Goal: Information Seeking & Learning: Understand process/instructions

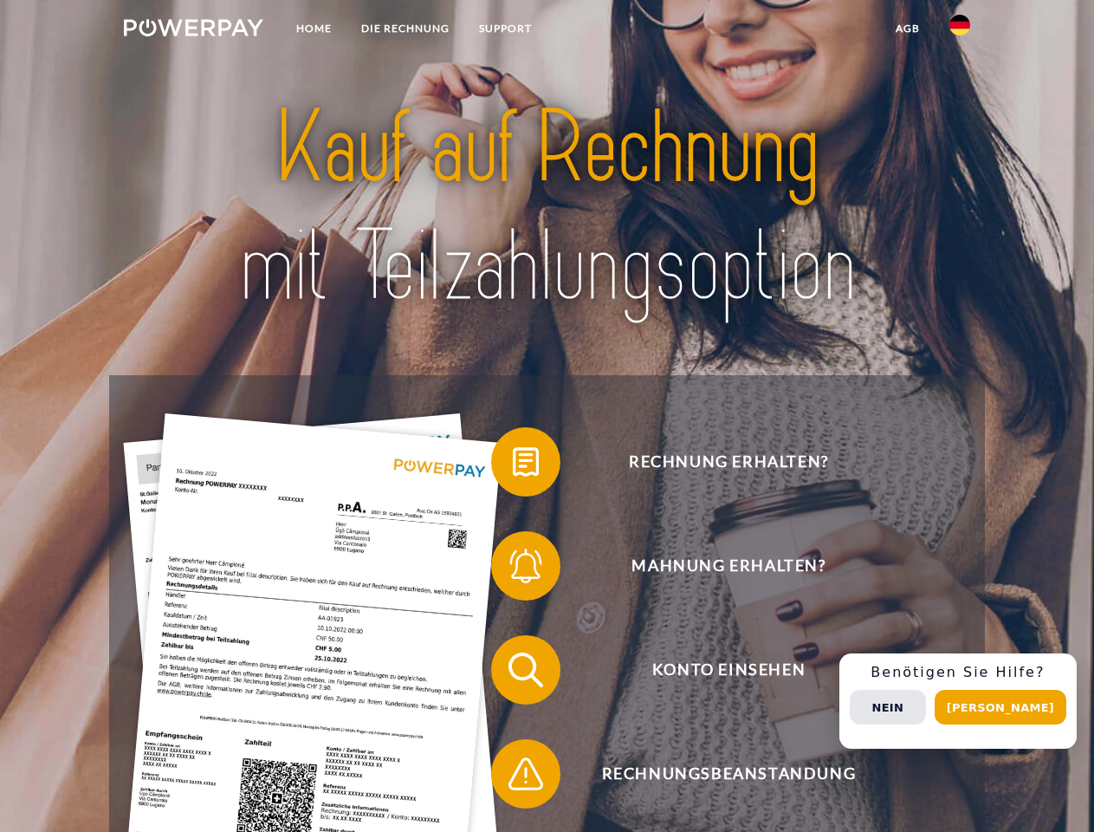
click at [193, 30] on img at bounding box center [194, 27] width 140 height 17
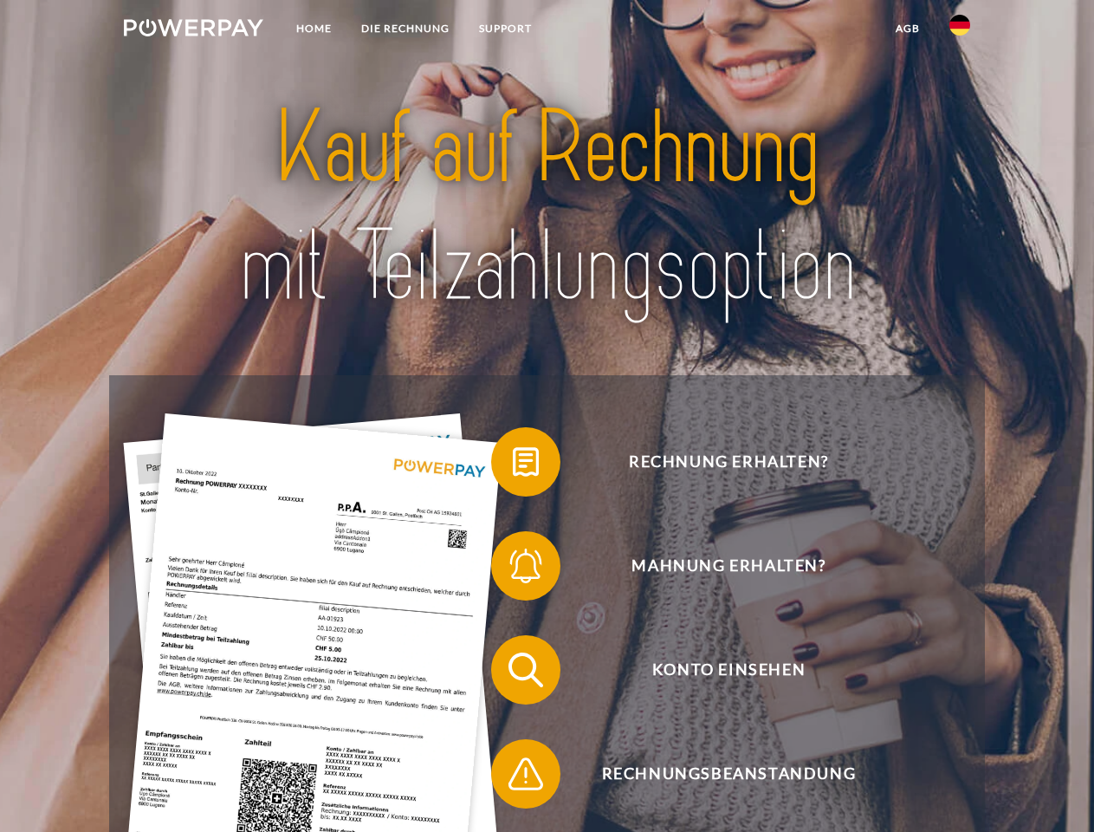
click at [960, 30] on img at bounding box center [960, 25] width 21 height 21
click at [907, 29] on link "agb" at bounding box center [908, 28] width 54 height 31
click at [513, 465] on span at bounding box center [500, 462] width 87 height 87
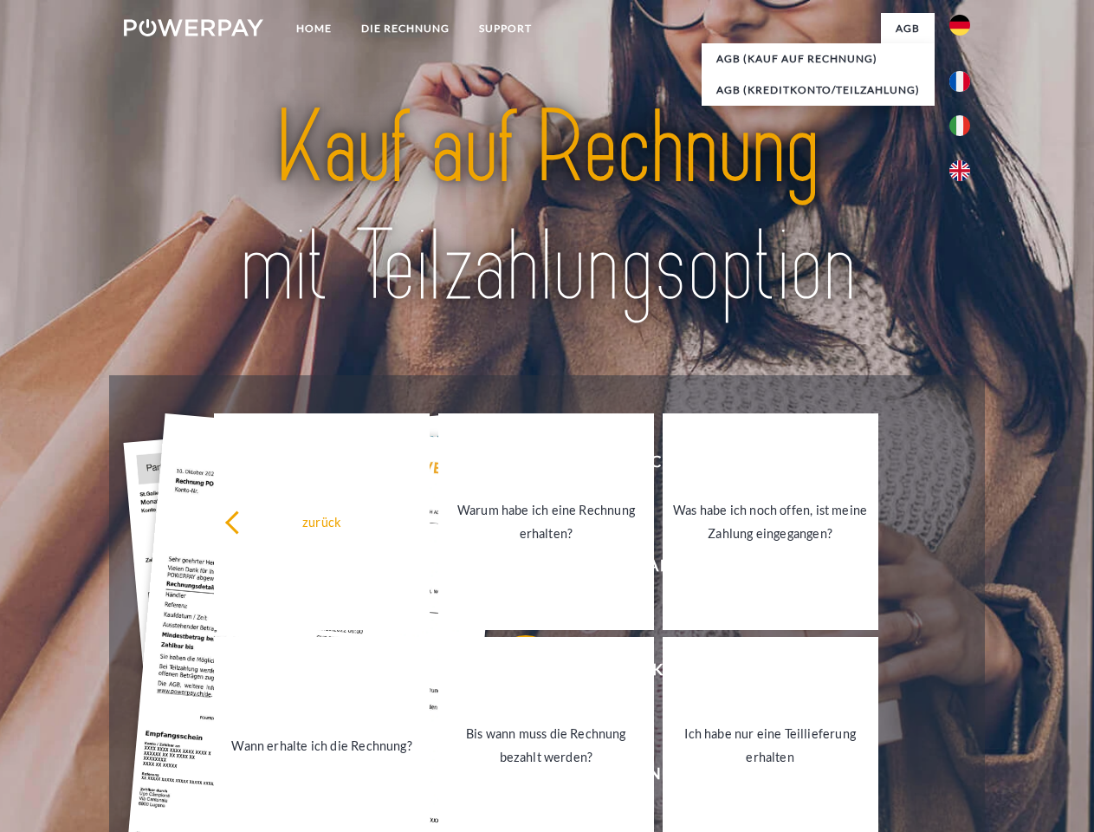
click at [513, 673] on link "Bis wann muss die Rechnung bezahlt werden?" at bounding box center [546, 745] width 216 height 217
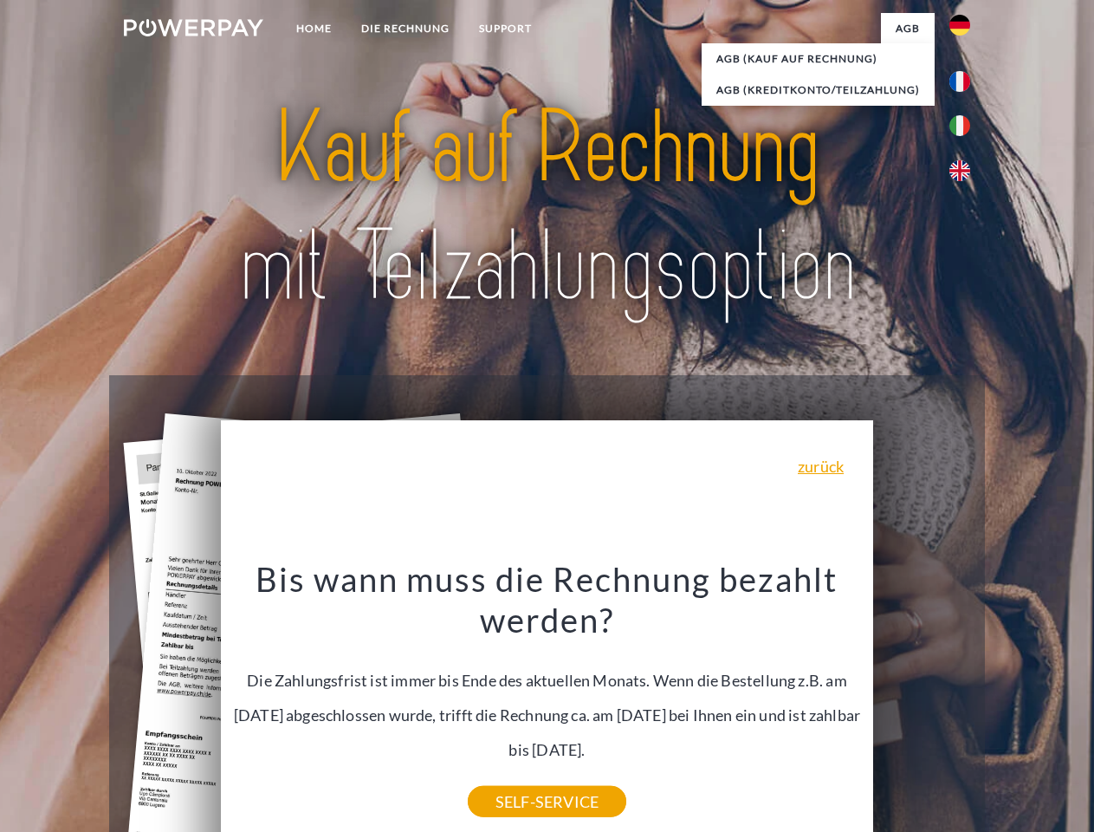
click at [513, 777] on div "Bis wann muss die Rechnung bezahlt werden? Die Zahlungsfrist ist immer bis Ende…" at bounding box center [547, 680] width 633 height 244
click at [964, 701] on div "Rechnung erhalten? Mahnung erhalten? Konto einsehen" at bounding box center [546, 721] width 875 height 693
click at [922, 705] on span "Konto einsehen" at bounding box center [728, 669] width 425 height 69
click at [1007, 707] on header "Home DIE RECHNUNG SUPPORT" at bounding box center [547, 598] width 1094 height 1197
